Goal: Find specific page/section: Find specific page/section

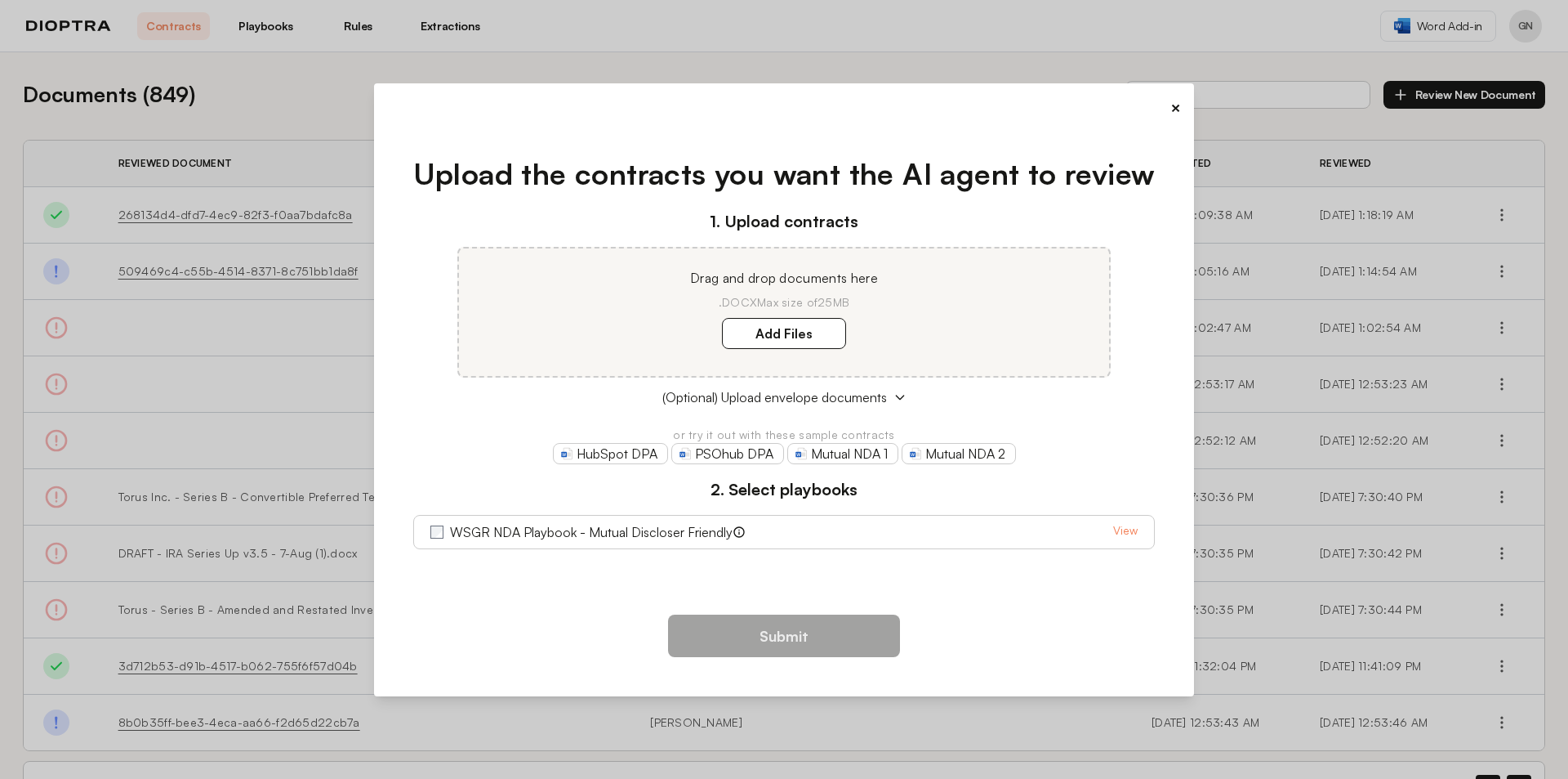
click at [1129, 529] on link "View" at bounding box center [1125, 532] width 24 height 20
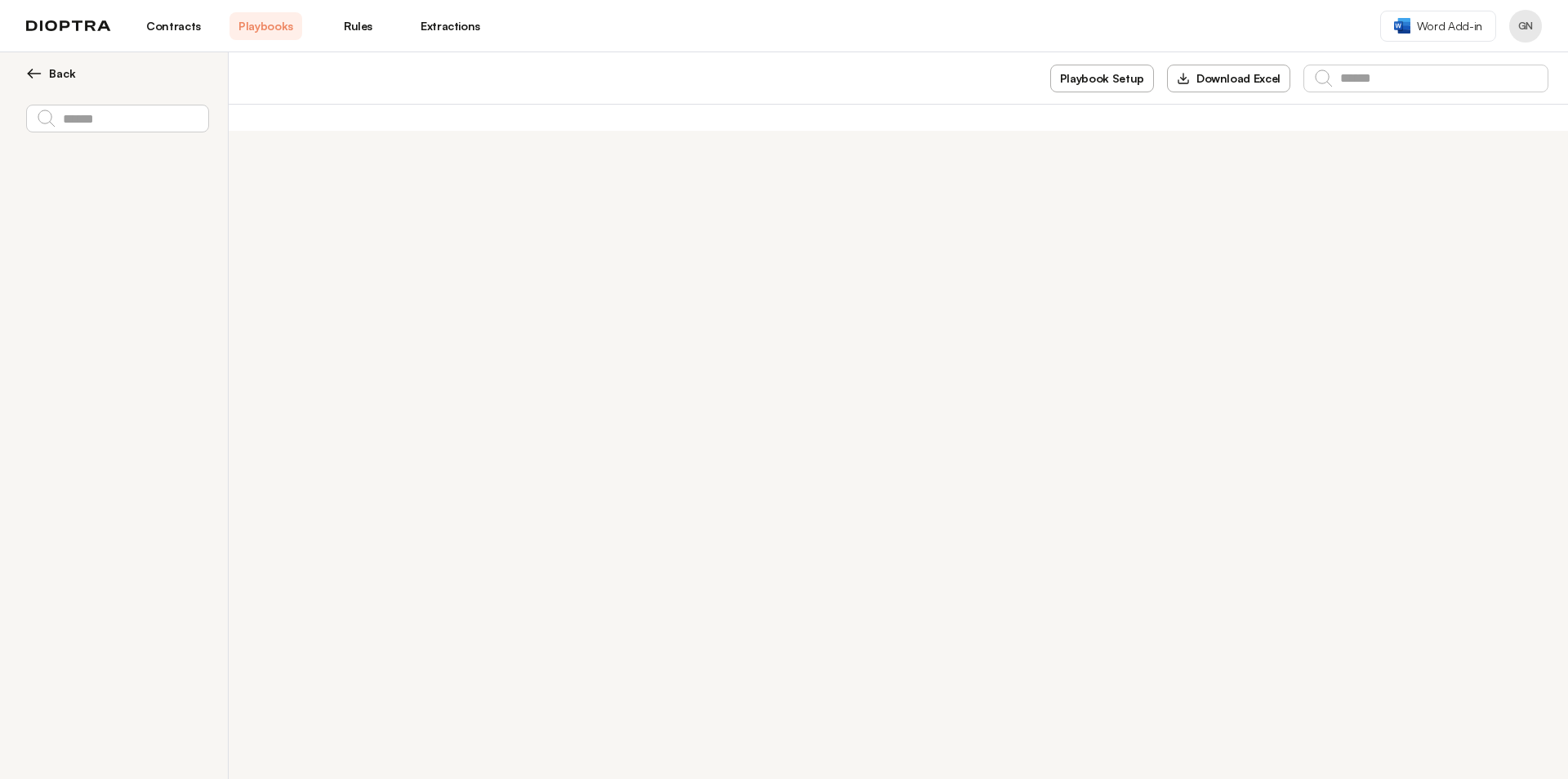
click at [161, 22] on link "Contracts" at bounding box center [173, 26] width 72 height 27
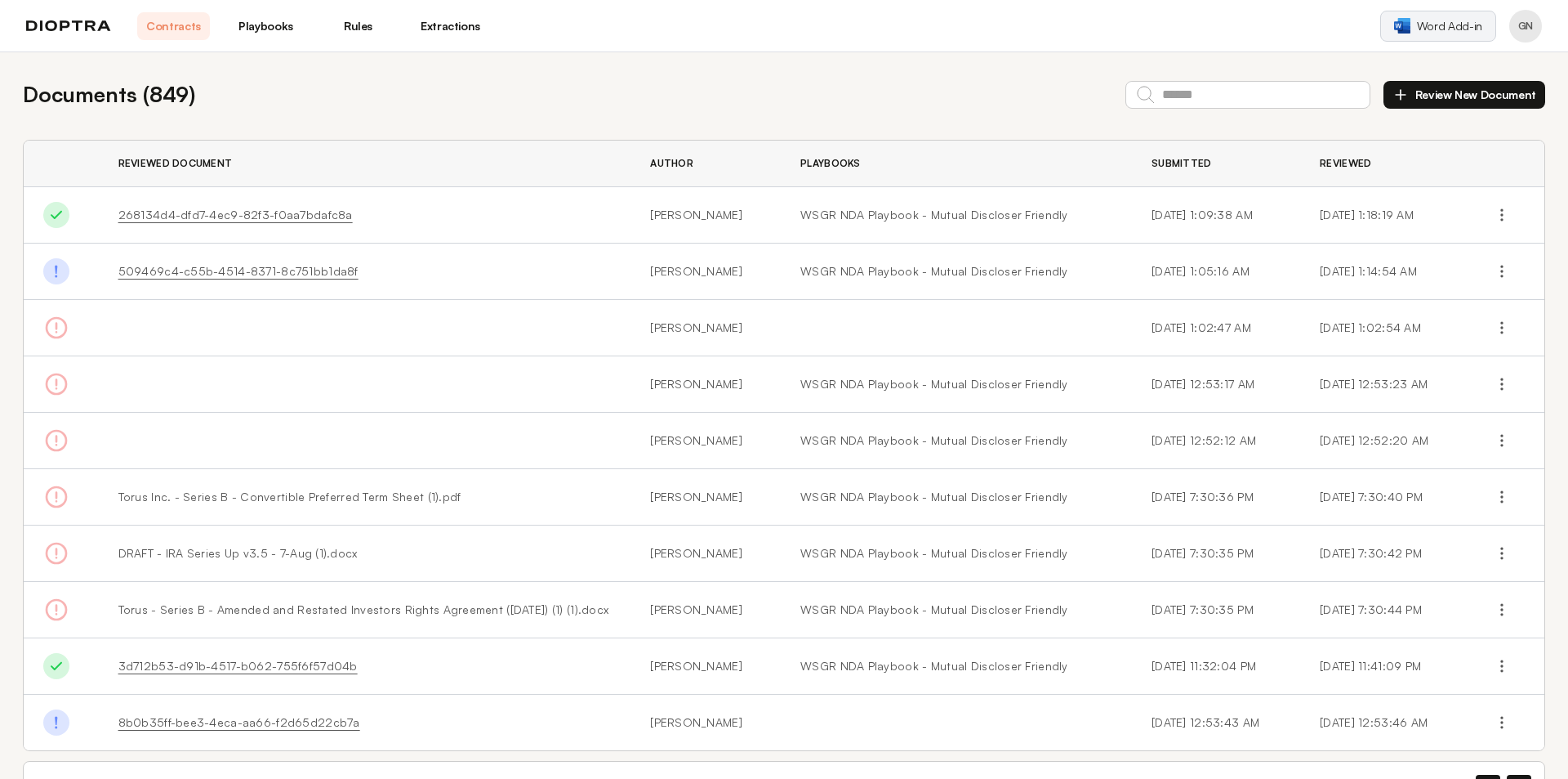
click at [1470, 26] on span "Word Add-in" at bounding box center [1449, 27] width 66 height 17
